Goal: Task Accomplishment & Management: Use online tool/utility

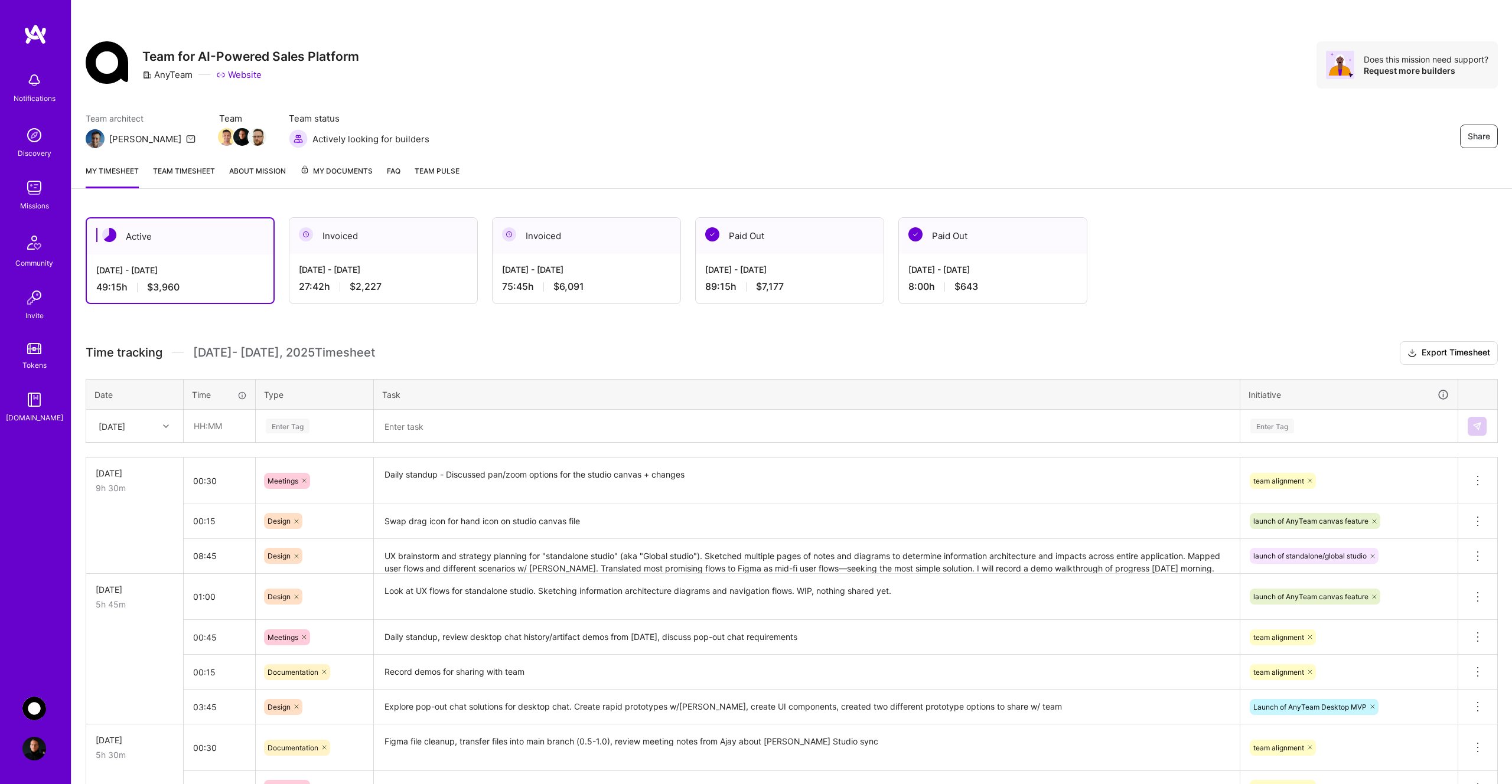
scroll to position [22, 0]
click at [226, 428] on input "text" at bounding box center [219, 426] width 70 height 32
type input "00:45"
click at [299, 427] on div "Enter Tag" at bounding box center [288, 426] width 44 height 18
type input "mee"
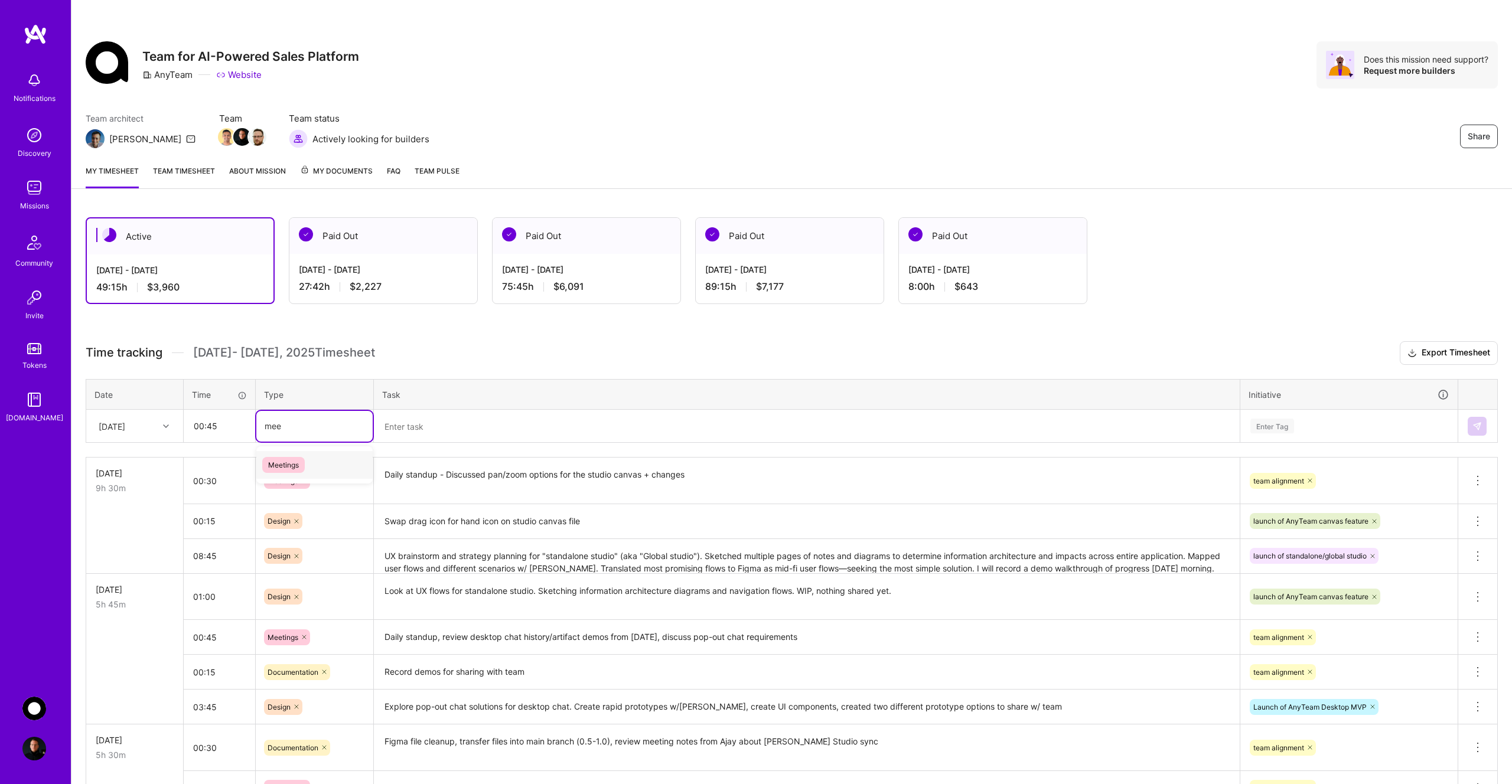
click at [297, 470] on span "Meetings" at bounding box center [284, 465] width 43 height 16
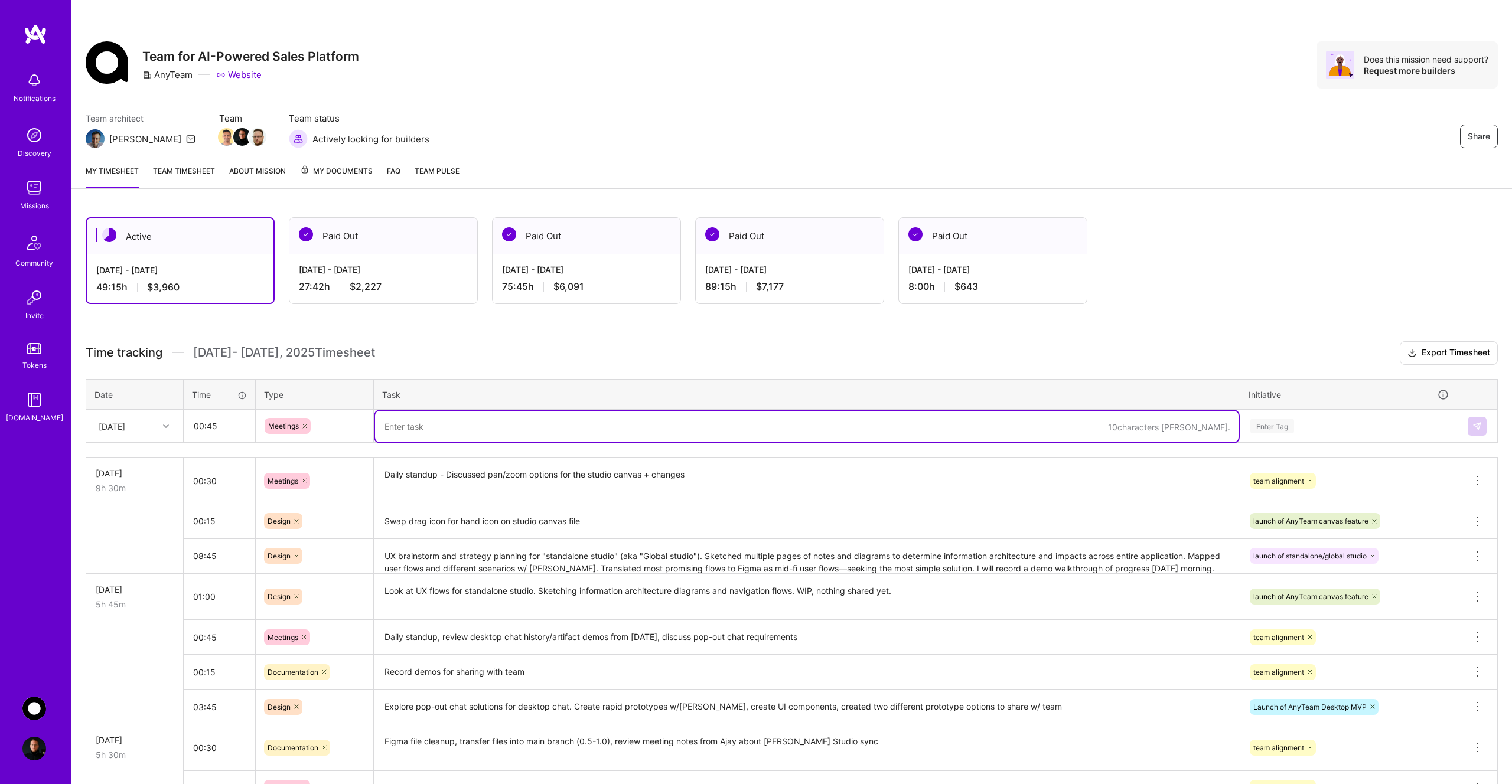
click at [443, 427] on textarea at bounding box center [807, 426] width 863 height 32
type textarea "Daily standup - round [PERSON_NAME] updates, shared WIP on standalone studio UX…"
click at [1292, 421] on div "Enter Tag" at bounding box center [1272, 426] width 44 height 18
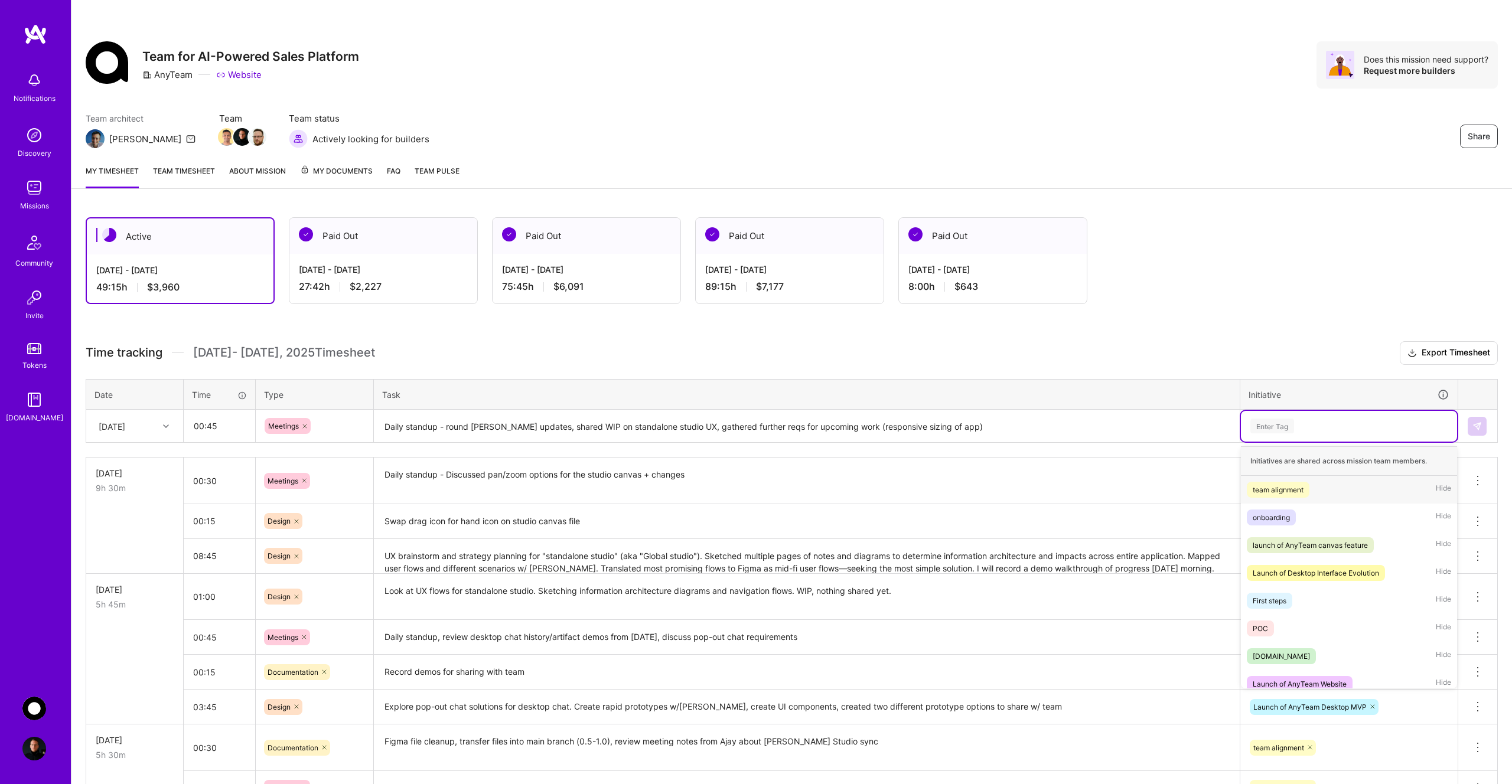
click at [1297, 493] on div "team alignment" at bounding box center [1277, 489] width 51 height 12
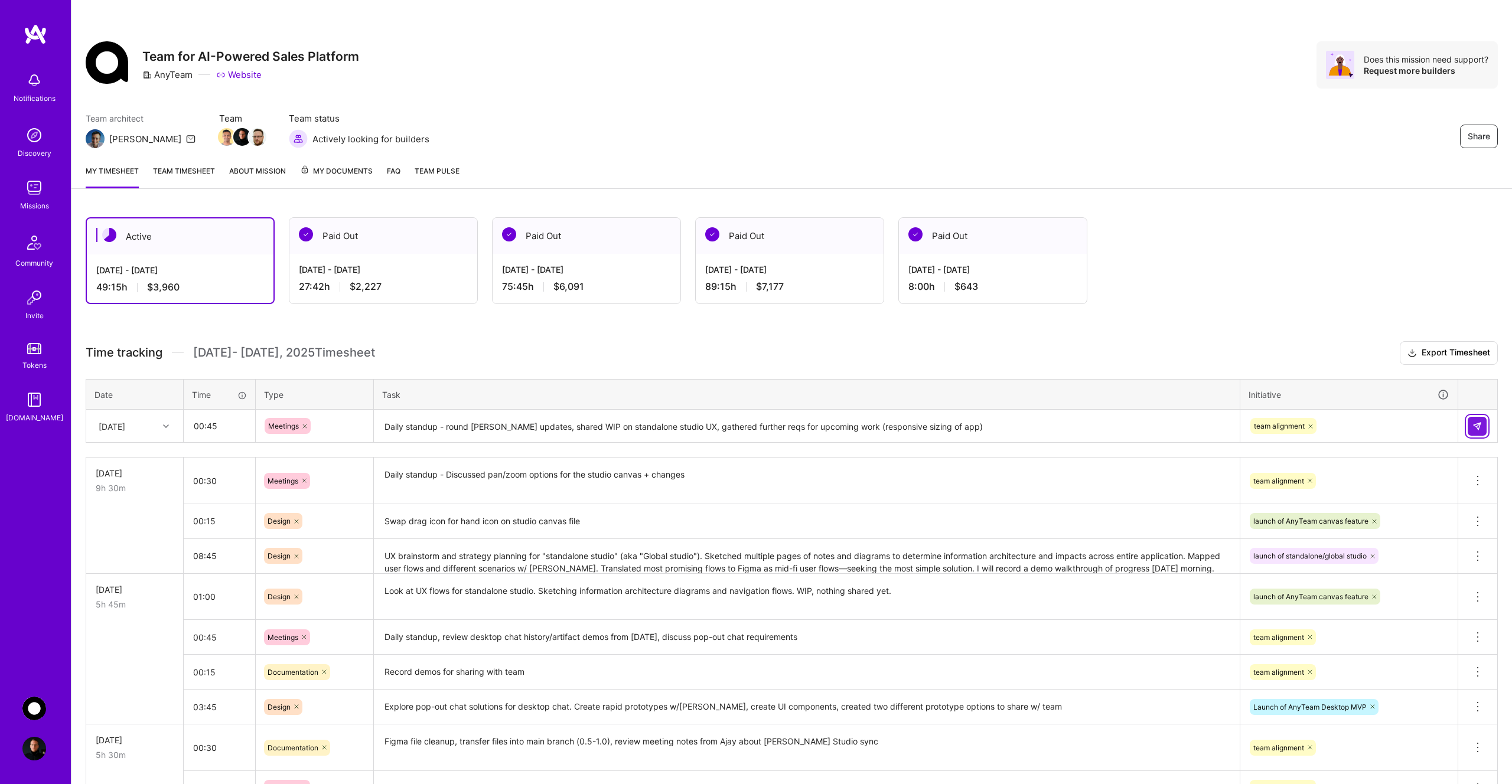
click at [1475, 421] on img at bounding box center [1477, 426] width 10 height 10
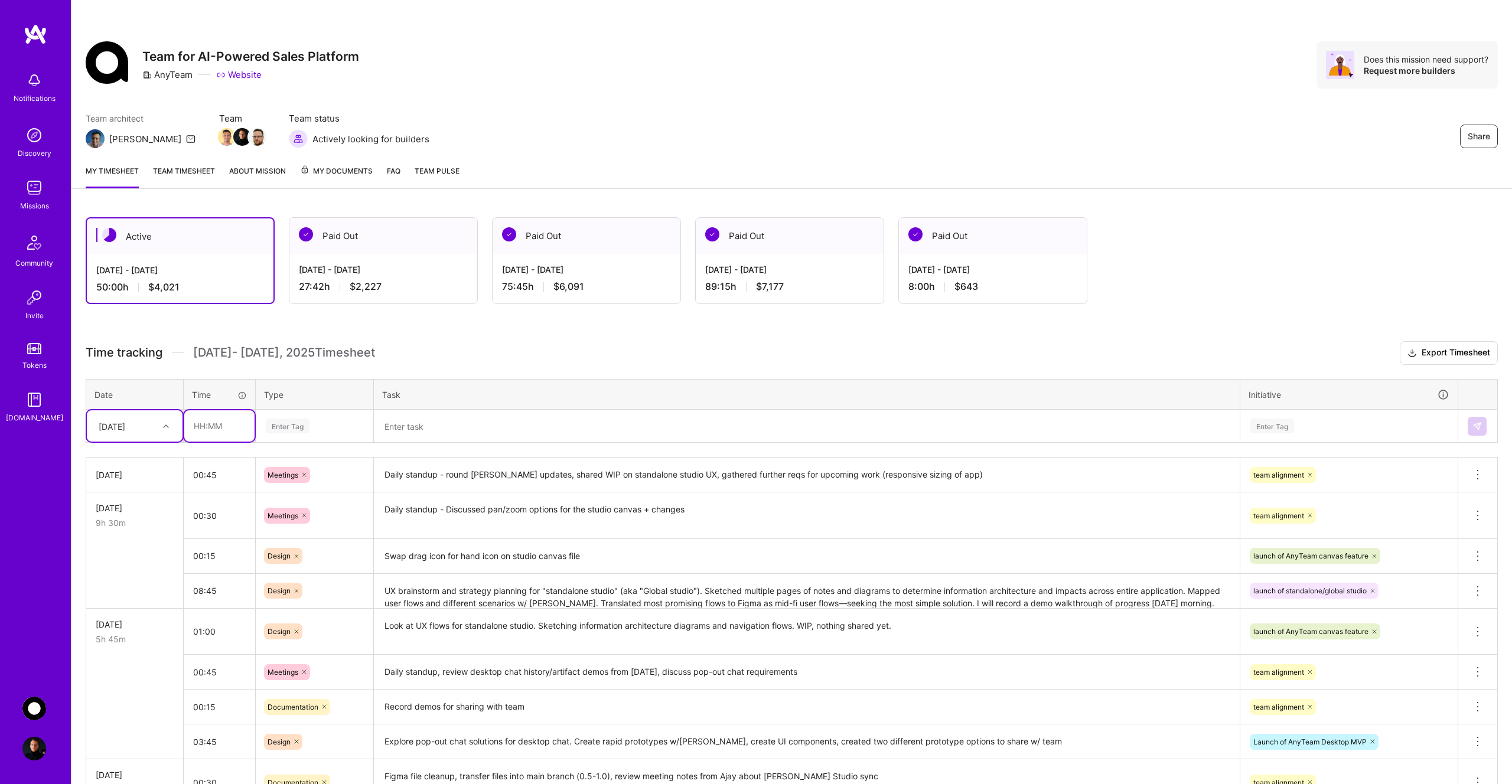
click at [221, 426] on input "text" at bounding box center [219, 426] width 70 height 32
type input "00:45"
click at [290, 429] on div "Enter Tag" at bounding box center [288, 426] width 44 height 18
type input "doc"
click at [310, 467] on span "Documentation" at bounding box center [293, 465] width 62 height 16
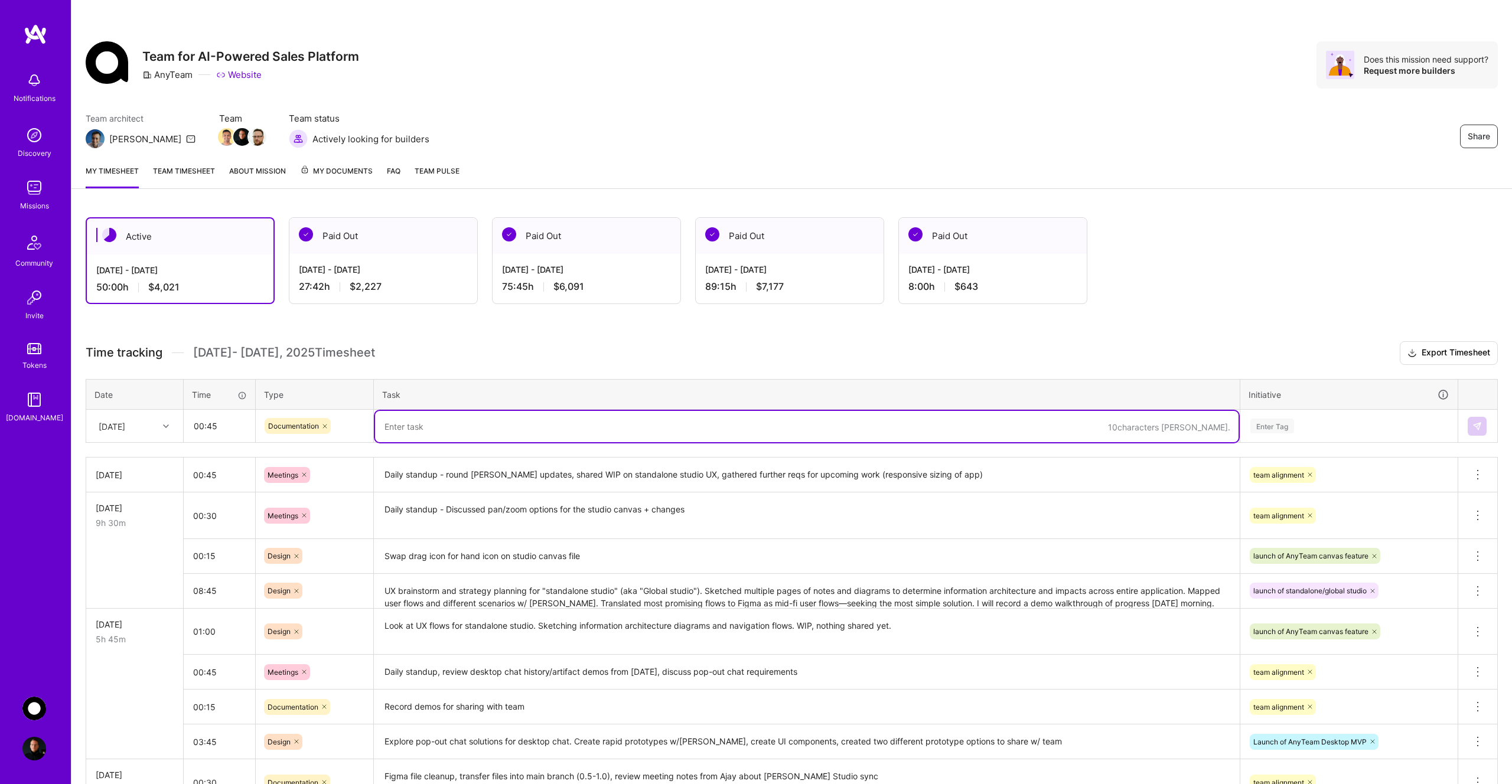
click at [465, 429] on textarea at bounding box center [807, 426] width 863 height 32
type textarea "Recording demos and writing design specs for standalone studio UX work and "und…"
click at [1280, 426] on div "Enter Tag" at bounding box center [1272, 426] width 44 height 18
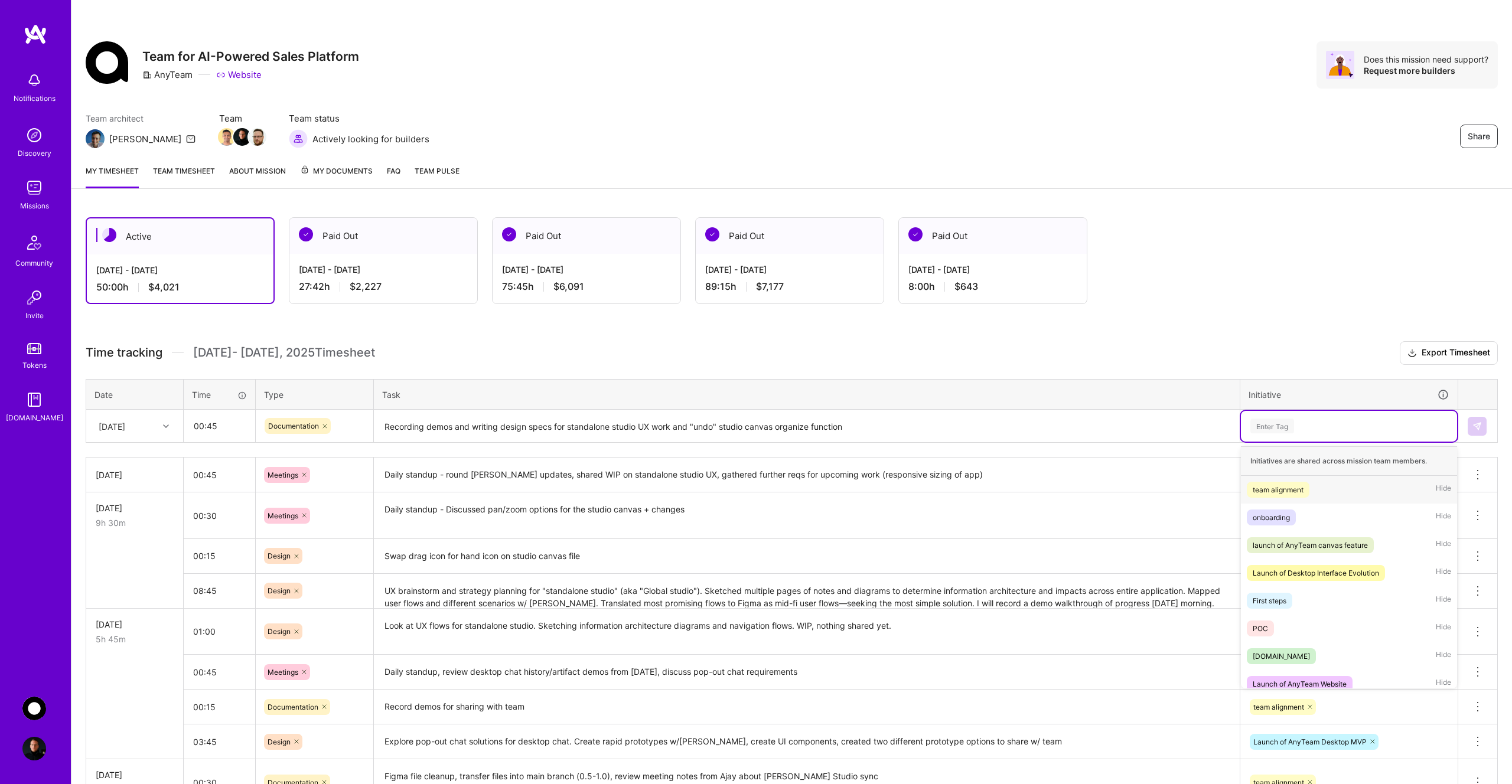
click at [1295, 489] on div "team alignment" at bounding box center [1277, 489] width 51 height 12
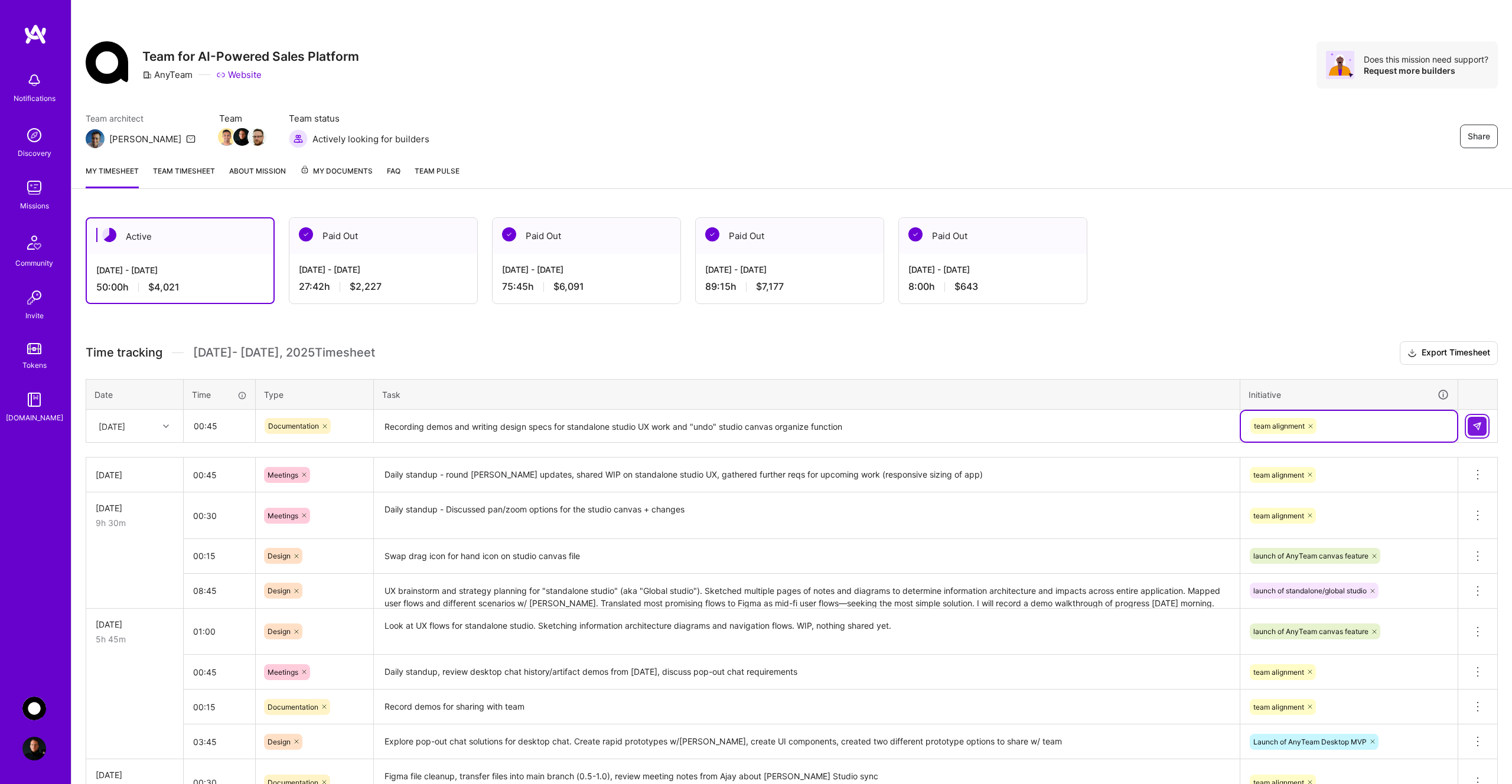
click at [1480, 427] on img at bounding box center [1477, 426] width 10 height 10
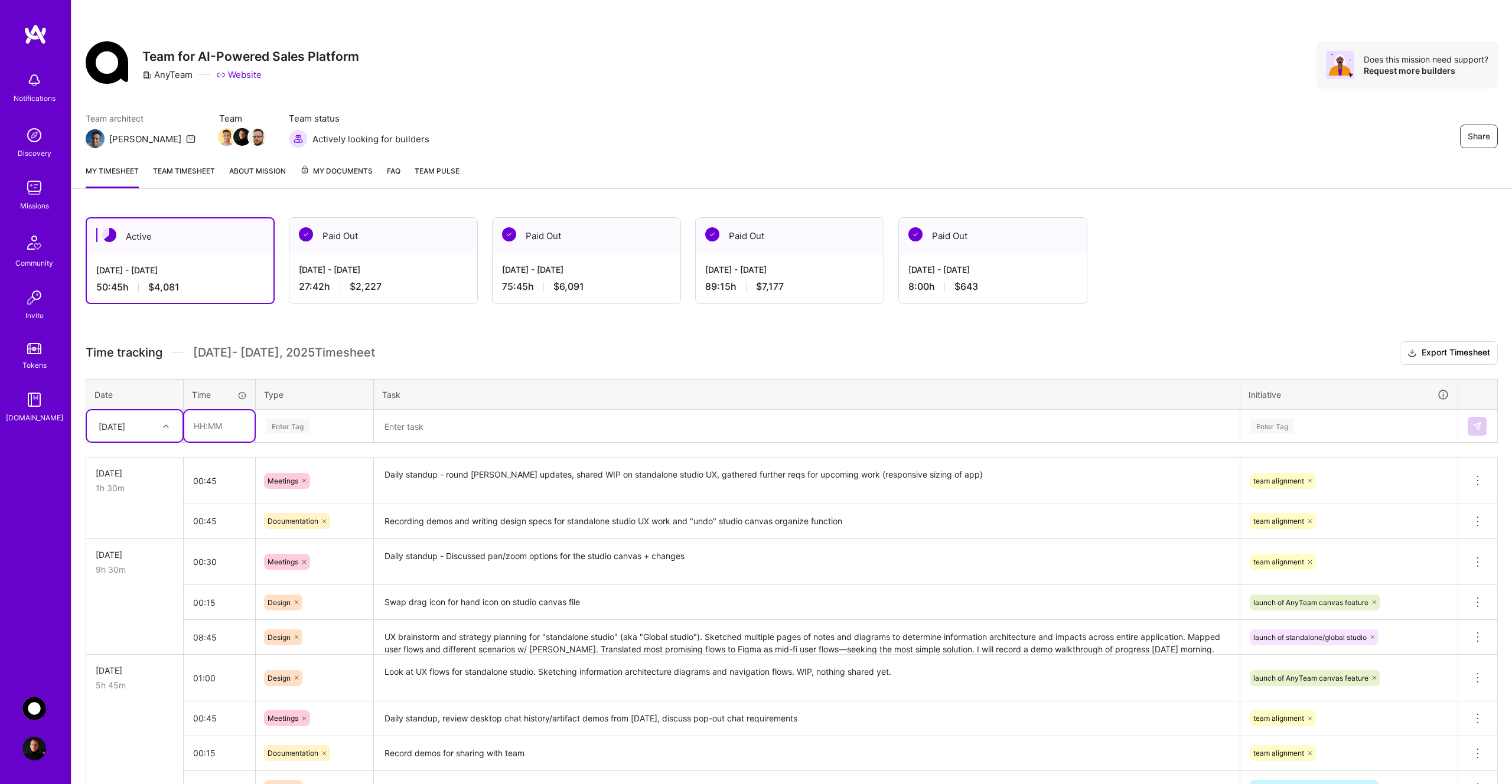
click at [228, 422] on input "text" at bounding box center [219, 426] width 70 height 32
type input "03:00"
click at [291, 431] on div "Enter Tag" at bounding box center [288, 426] width 44 height 18
type input "des"
click at [300, 464] on div "Design" at bounding box center [314, 465] width 117 height 28
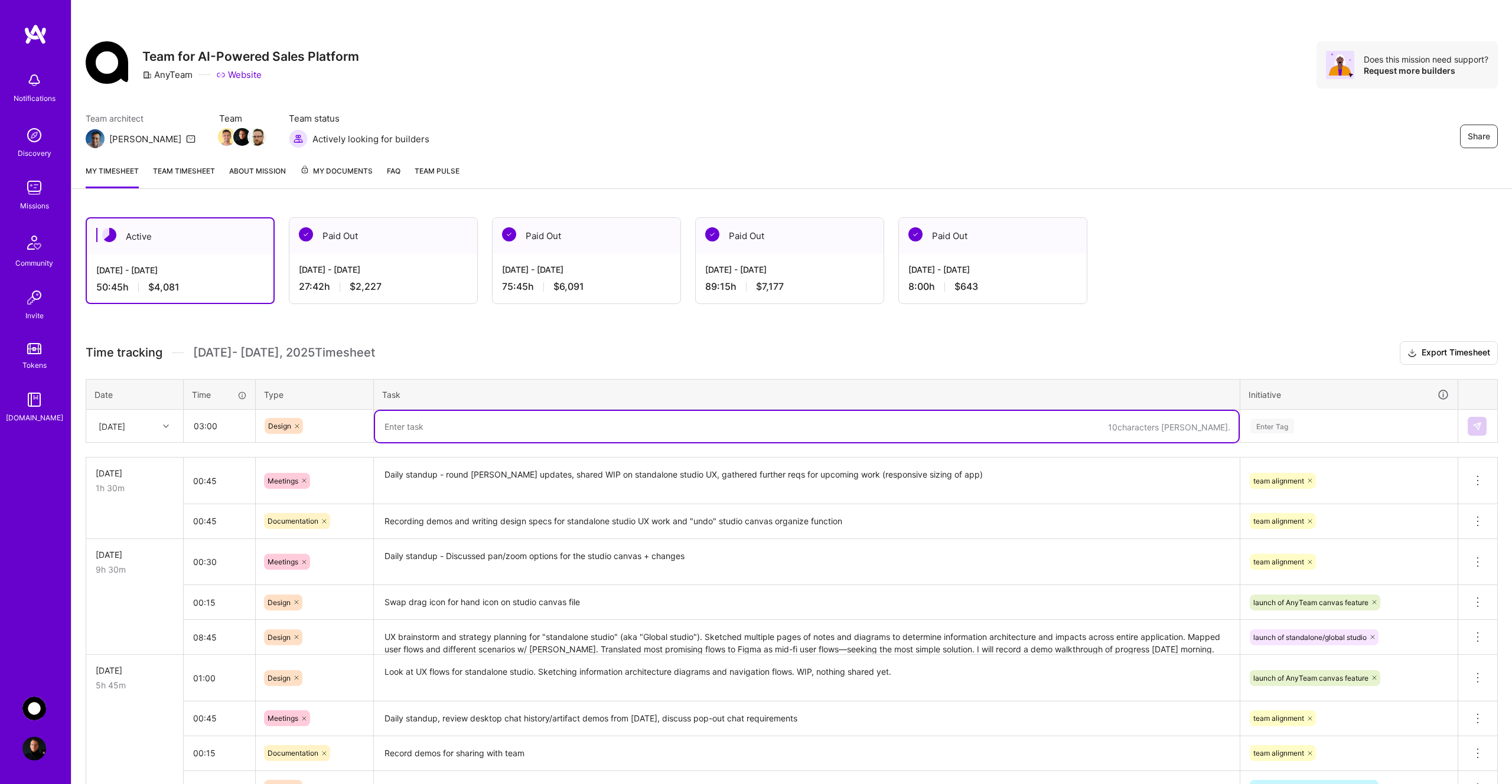
click at [455, 434] on textarea at bounding box center [807, 426] width 863 height 32
type textarea "Wrap-up UX strategy for standalone/global studio, additional flows and specs ad…"
click at [1289, 423] on div "Enter Tag" at bounding box center [1272, 426] width 44 height 18
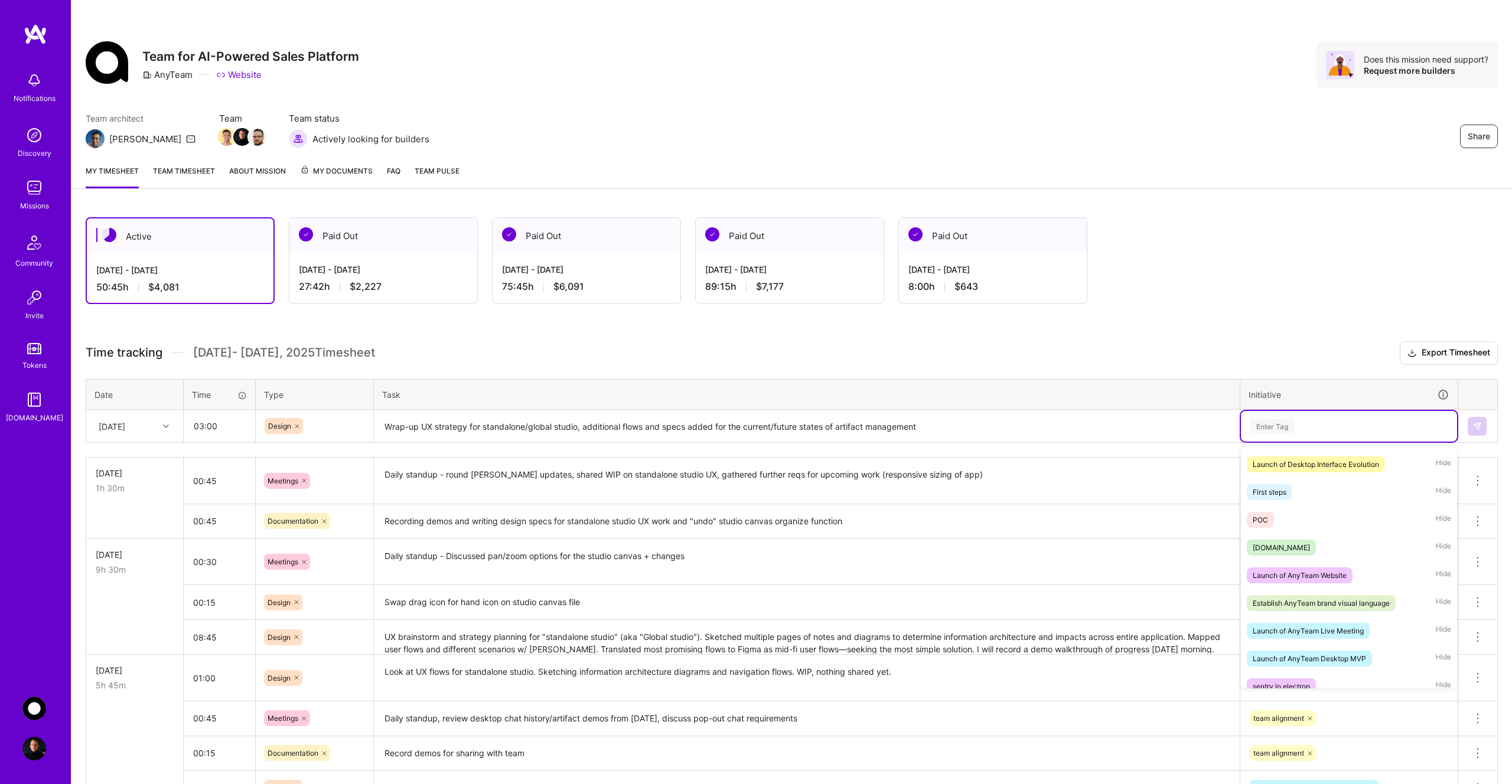
scroll to position [148, 0]
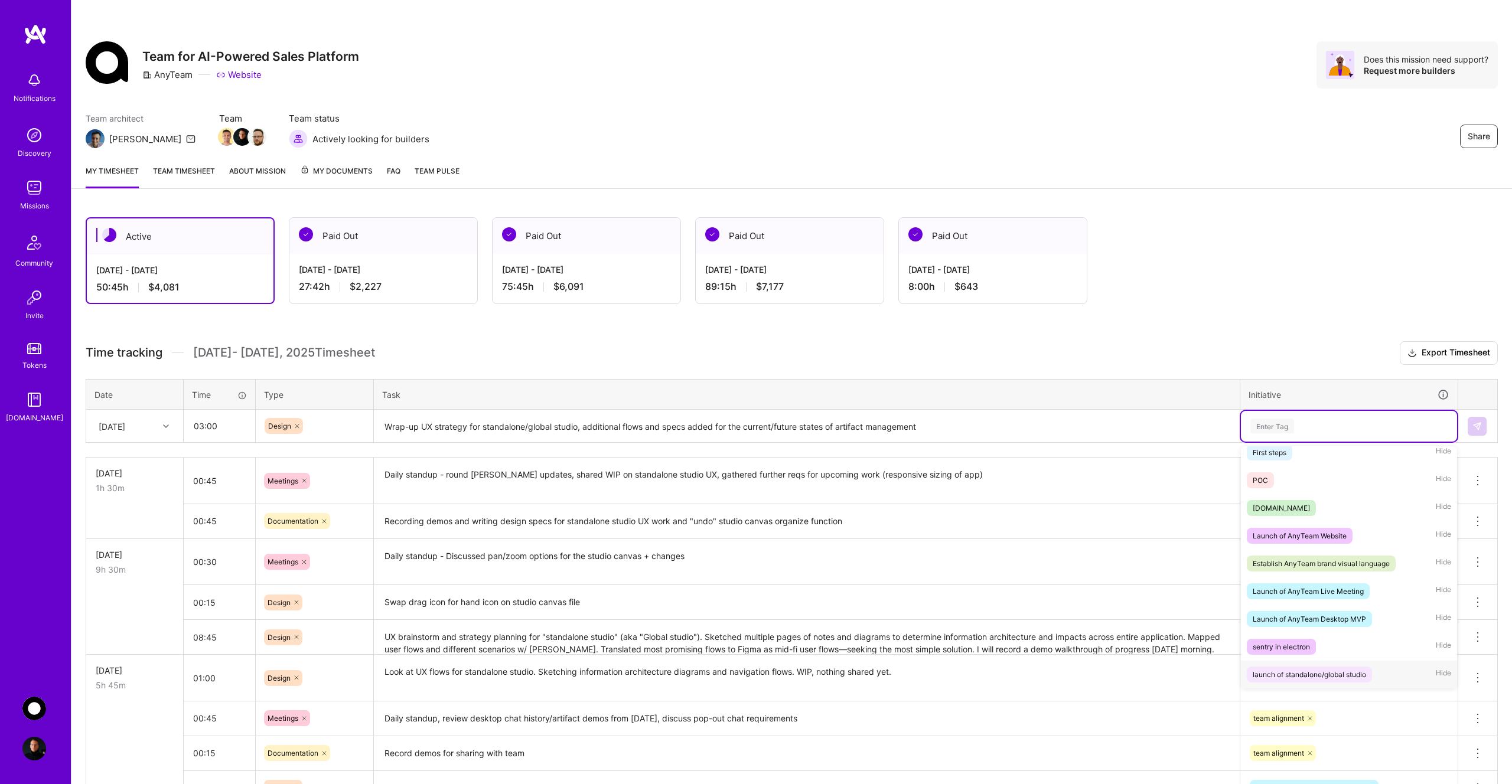
click at [1347, 673] on div "launch of standalone/global studio" at bounding box center [1309, 674] width 114 height 12
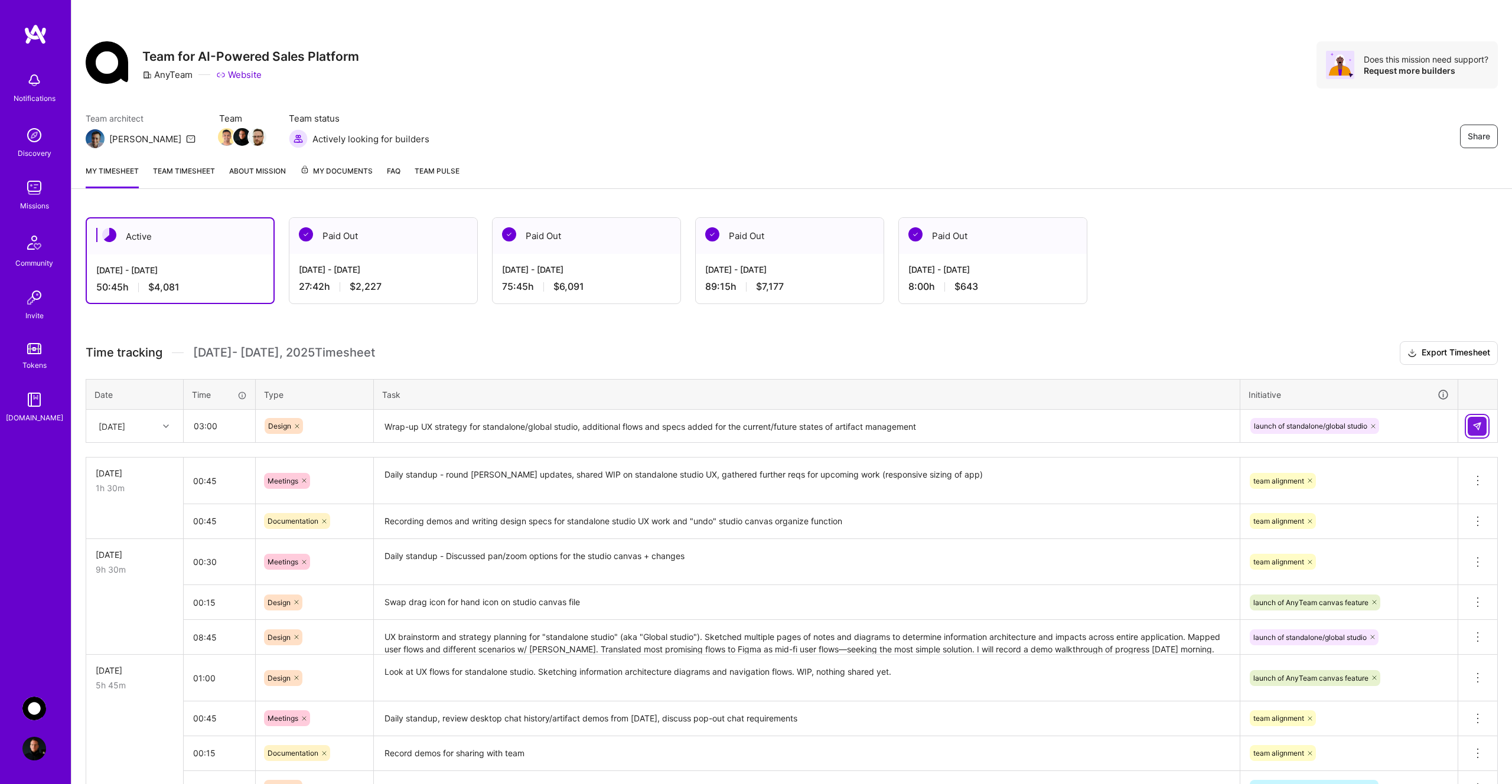
click at [1479, 426] on img at bounding box center [1477, 426] width 10 height 10
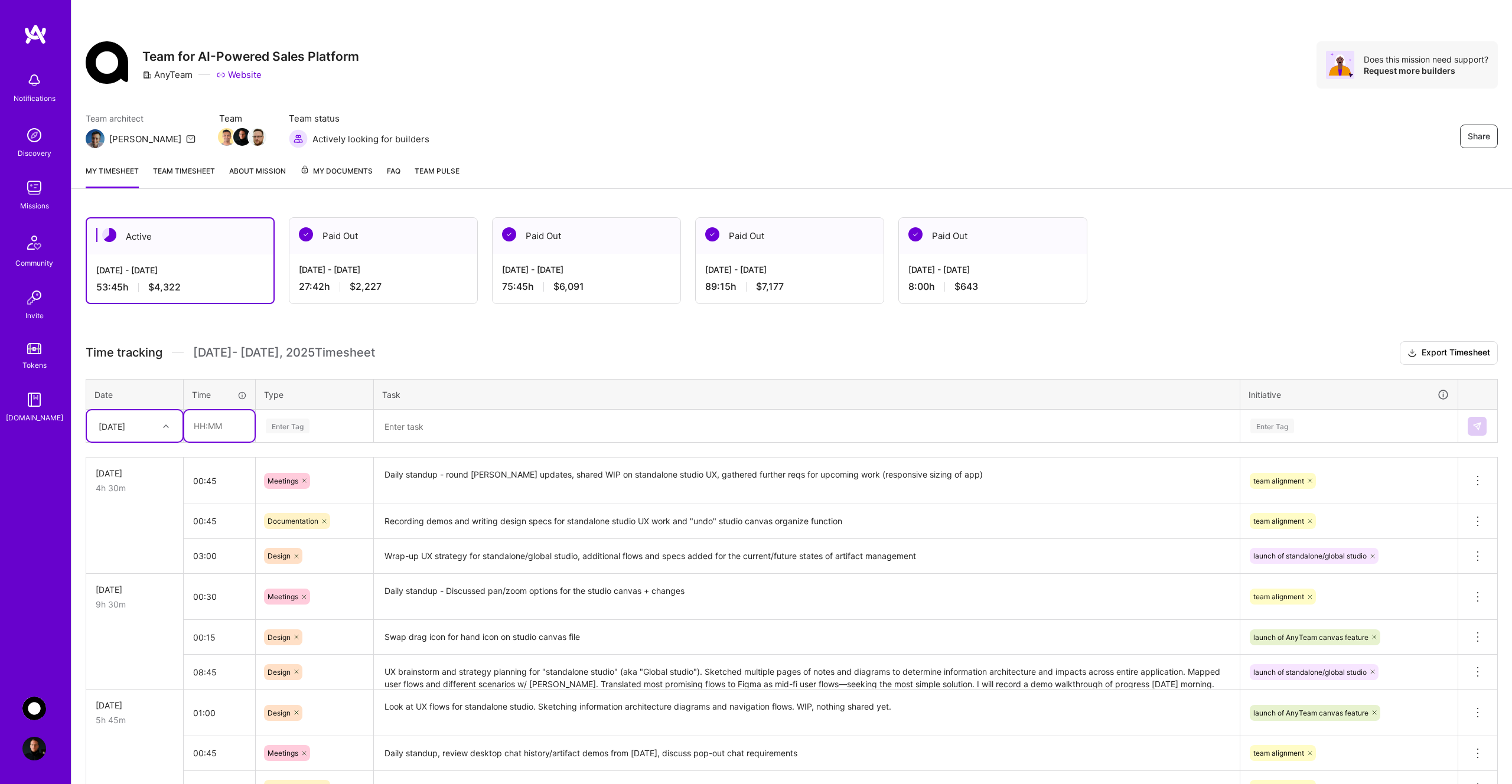
click at [207, 436] on input "text" at bounding box center [219, 426] width 70 height 32
type input "01:30"
click at [300, 428] on div "Enter Tag" at bounding box center [288, 426] width 44 height 18
type input "d"
click at [284, 486] on span "Design" at bounding box center [280, 493] width 35 height 16
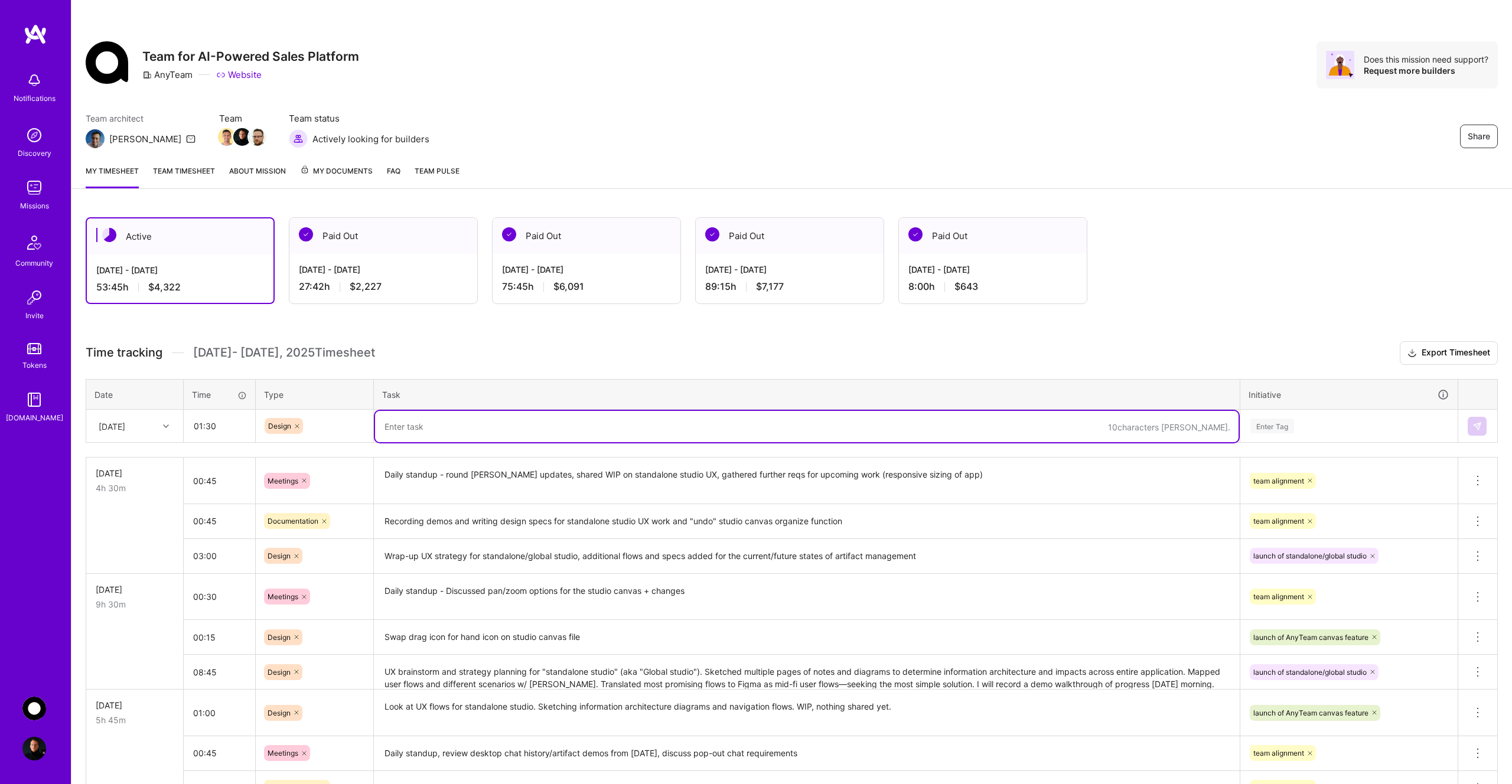
click at [418, 427] on textarea at bounding box center [807, 426] width 863 height 32
type textarea "Refine the UX for the undo action of "auto arrange" artifacts on the studio can…"
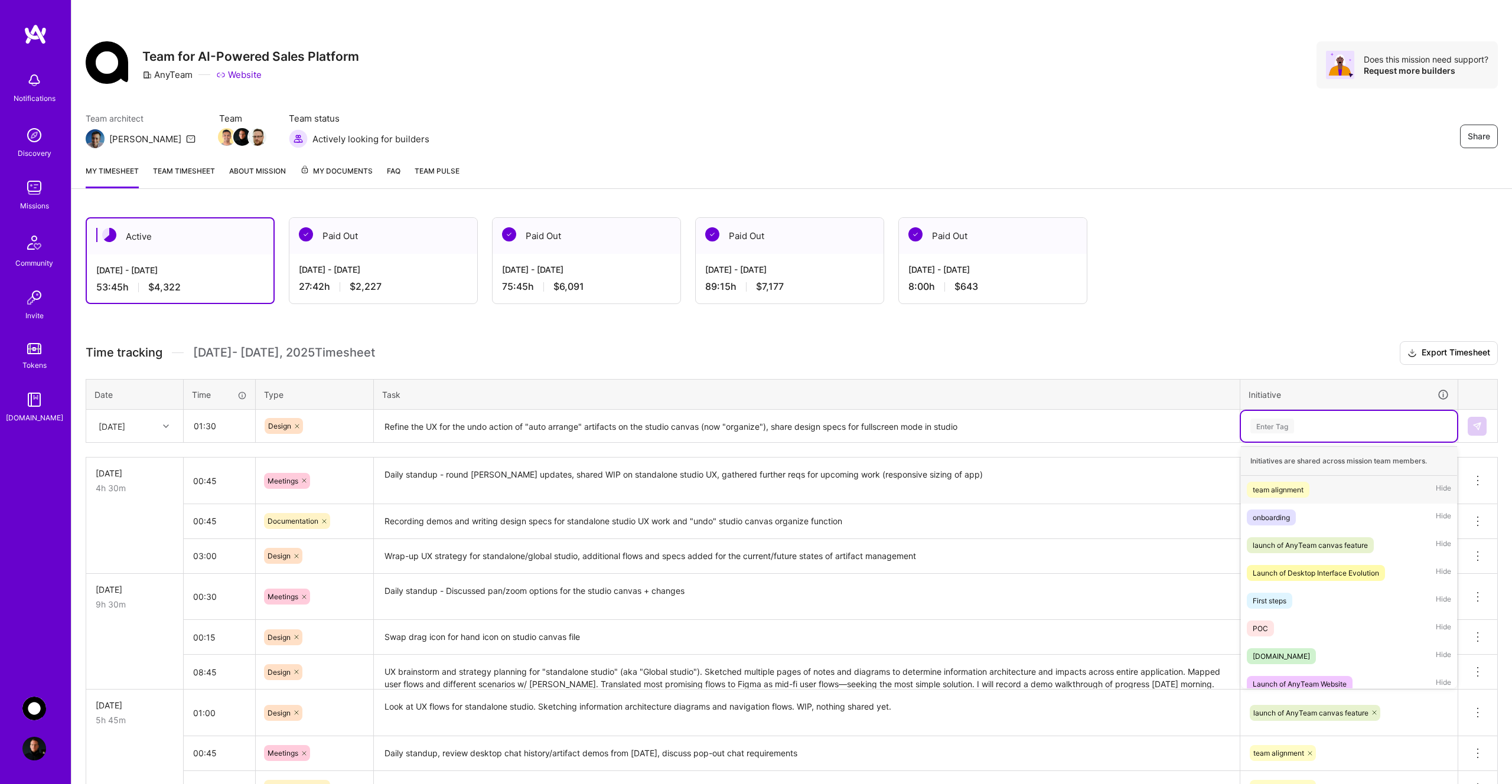
click at [1298, 425] on div "Enter Tag" at bounding box center [1349, 426] width 199 height 15
click at [1320, 546] on div "launch of AnyTeam canvas feature" at bounding box center [1310, 545] width 115 height 12
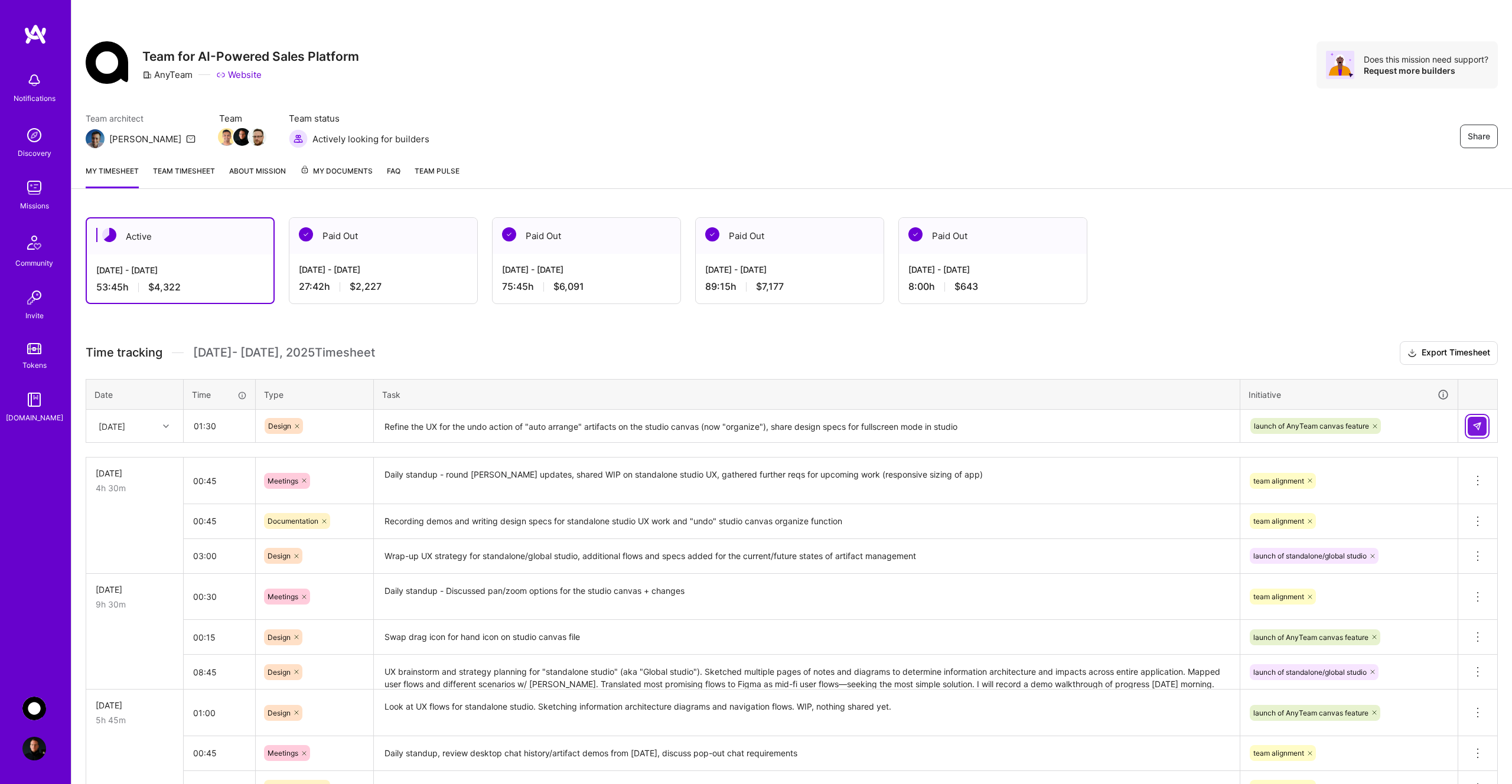
click at [1478, 427] on img at bounding box center [1477, 426] width 10 height 10
